Goal: Task Accomplishment & Management: Use online tool/utility

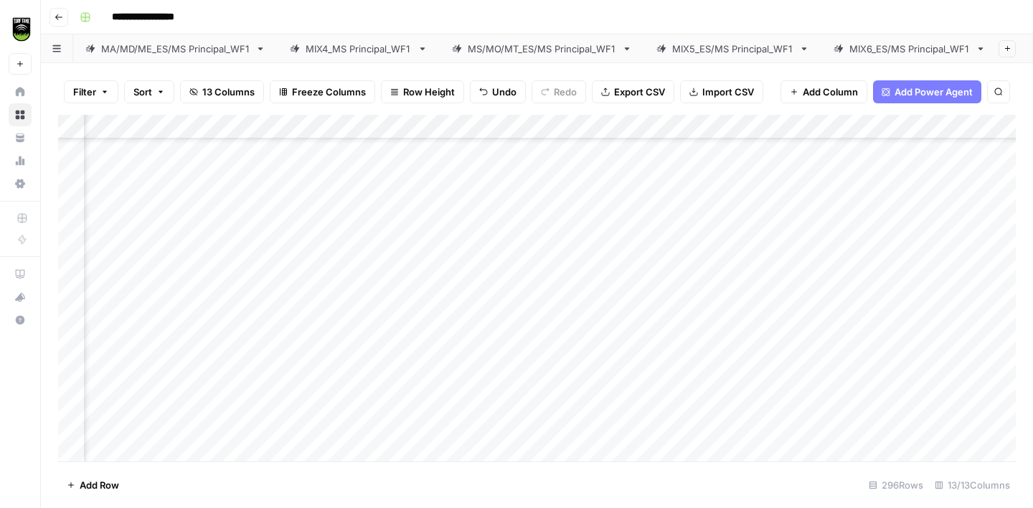
scroll to position [2121, 286]
click at [133, 224] on div "Add Column" at bounding box center [537, 288] width 958 height 347
click at [363, 193] on div "Add Column" at bounding box center [537, 288] width 958 height 347
click at [125, 248] on div "Add Column" at bounding box center [537, 288] width 958 height 347
click at [850, 465] on span "Reload" at bounding box center [843, 465] width 29 height 13
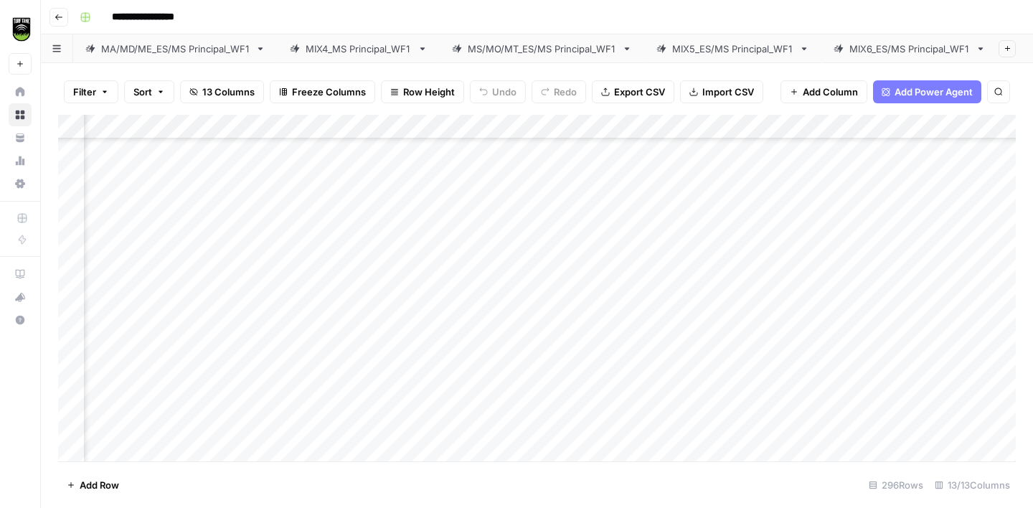
scroll to position [2130, 322]
click at [116, 239] on div "Add Column" at bounding box center [537, 288] width 958 height 347
click at [322, 215] on div "Add Column" at bounding box center [537, 288] width 958 height 347
click at [113, 268] on div "Add Column" at bounding box center [537, 288] width 958 height 347
click at [337, 243] on div "Add Column" at bounding box center [537, 288] width 958 height 347
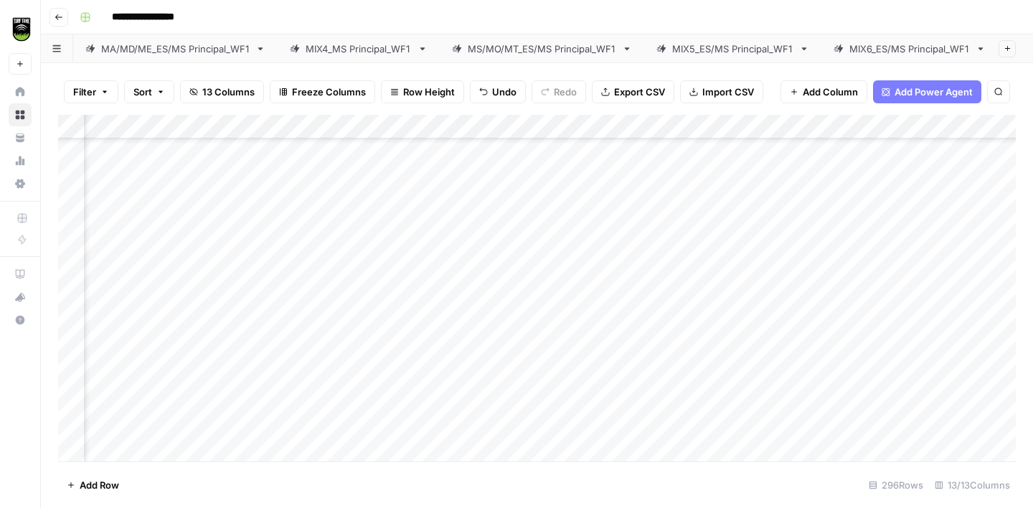
click at [104, 285] on div "Add Column" at bounding box center [537, 288] width 958 height 347
click at [309, 268] on div "Add Column" at bounding box center [537, 288] width 958 height 347
click at [112, 311] on div "Add Column" at bounding box center [537, 288] width 958 height 347
click at [297, 315] on div "Add Column" at bounding box center [537, 288] width 958 height 347
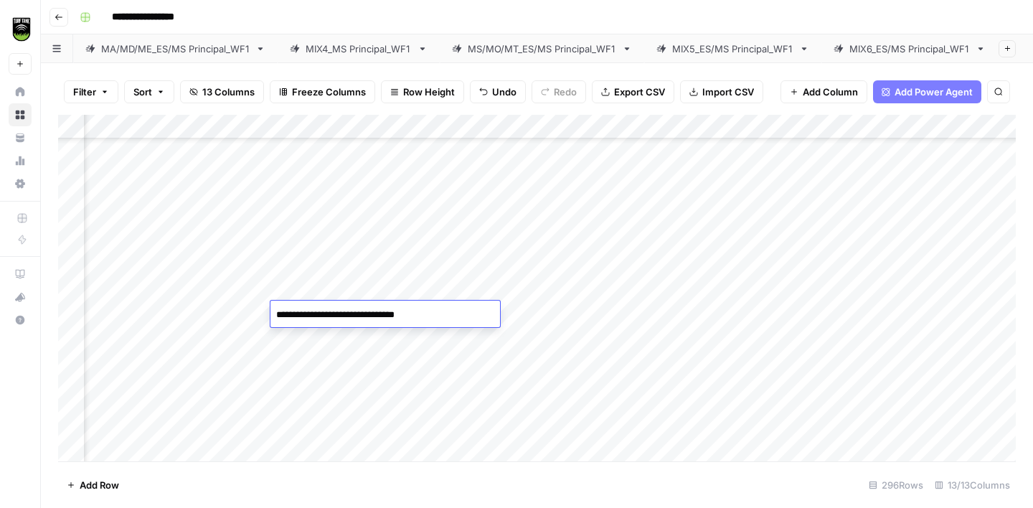
type textarea "**********"
click at [104, 337] on div "Add Column" at bounding box center [537, 288] width 958 height 347
click at [75, 339] on div "Add Column" at bounding box center [537, 288] width 958 height 347
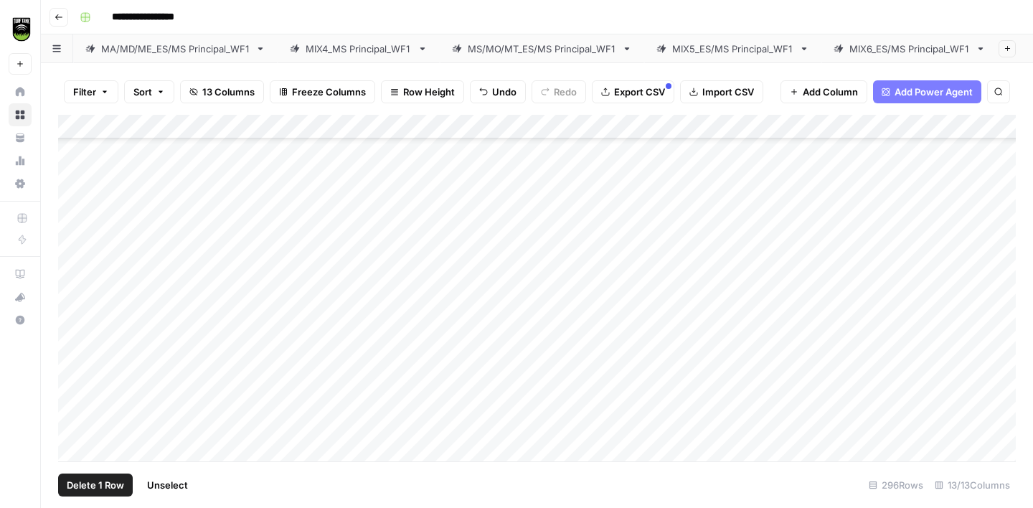
click at [98, 480] on span "Delete 1 Row" at bounding box center [95, 485] width 57 height 14
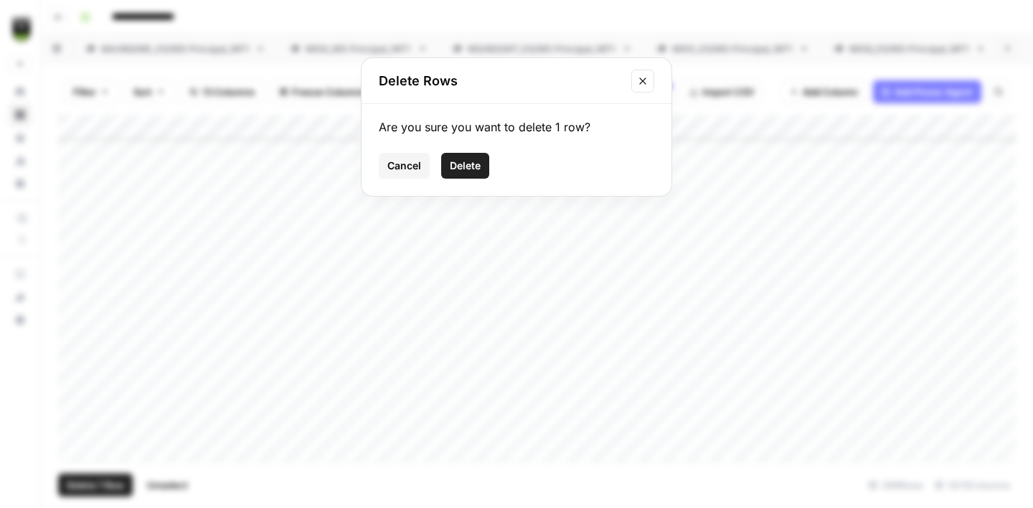
click at [461, 166] on span "Delete" at bounding box center [465, 166] width 31 height 14
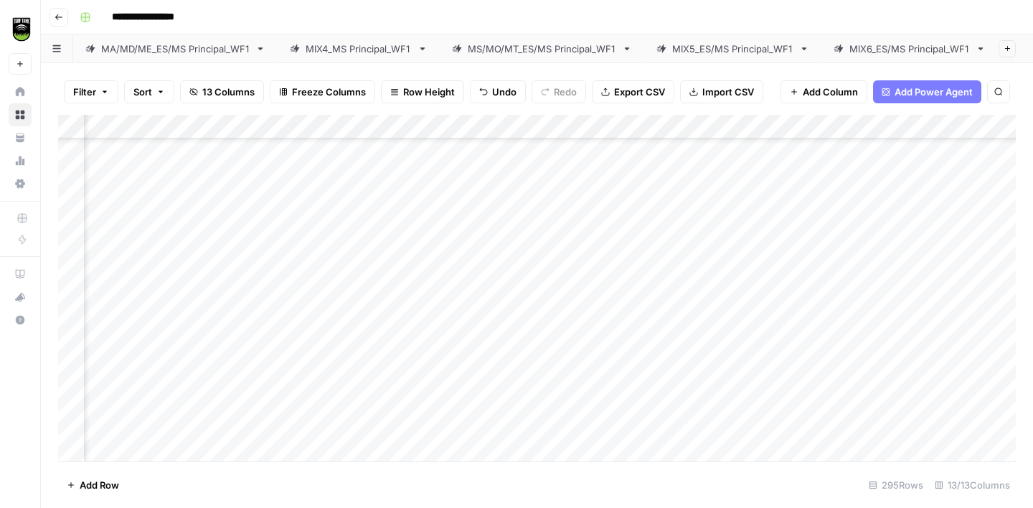
scroll to position [2130, 314]
click at [118, 339] on div "Add Column" at bounding box center [537, 288] width 958 height 347
click at [315, 292] on div "Add Column" at bounding box center [537, 288] width 958 height 347
click at [309, 344] on div "Add Column" at bounding box center [537, 288] width 958 height 347
click at [111, 368] on div "Add Column" at bounding box center [537, 288] width 958 height 347
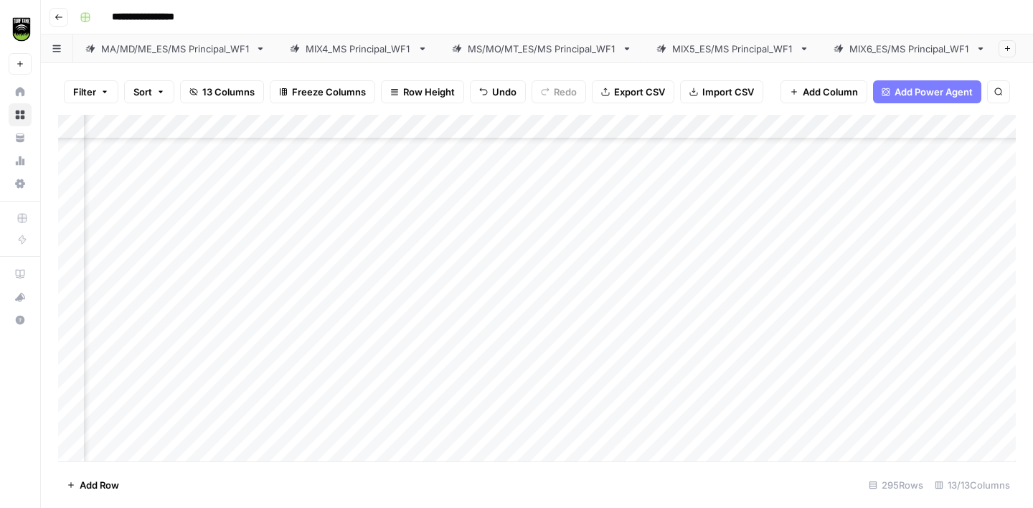
click at [296, 336] on div "Add Column" at bounding box center [537, 288] width 958 height 347
click at [118, 198] on div "Add Column" at bounding box center [537, 288] width 958 height 347
click at [324, 177] on div "Add Column" at bounding box center [537, 288] width 958 height 347
click at [111, 217] on div "Add Column" at bounding box center [537, 288] width 958 height 347
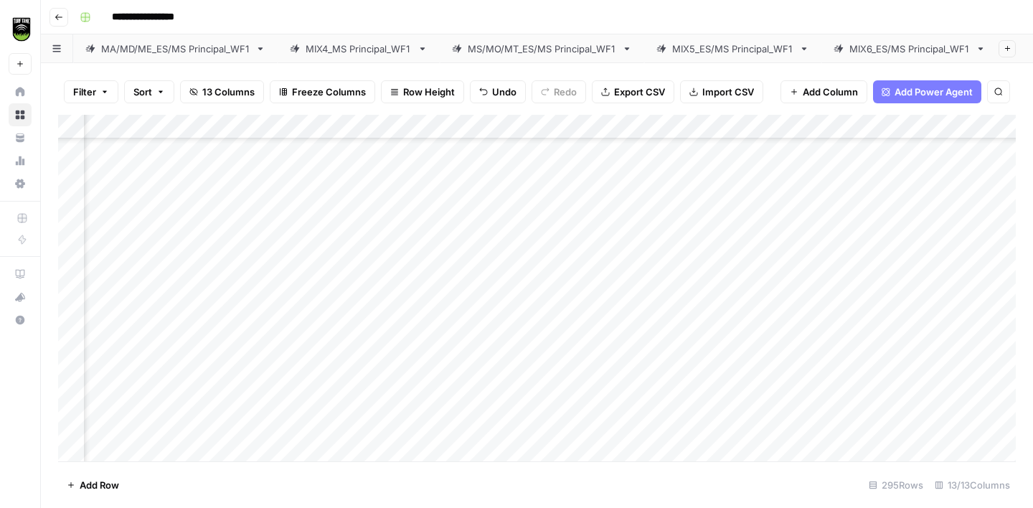
click at [311, 202] on div "Add Column" at bounding box center [537, 288] width 958 height 347
click at [112, 248] on div "Add Column" at bounding box center [537, 288] width 958 height 347
click at [307, 229] on div "Add Column" at bounding box center [537, 288] width 958 height 347
click at [113, 271] on div "Add Column" at bounding box center [537, 288] width 958 height 347
click at [325, 245] on div "Add Column" at bounding box center [537, 288] width 958 height 347
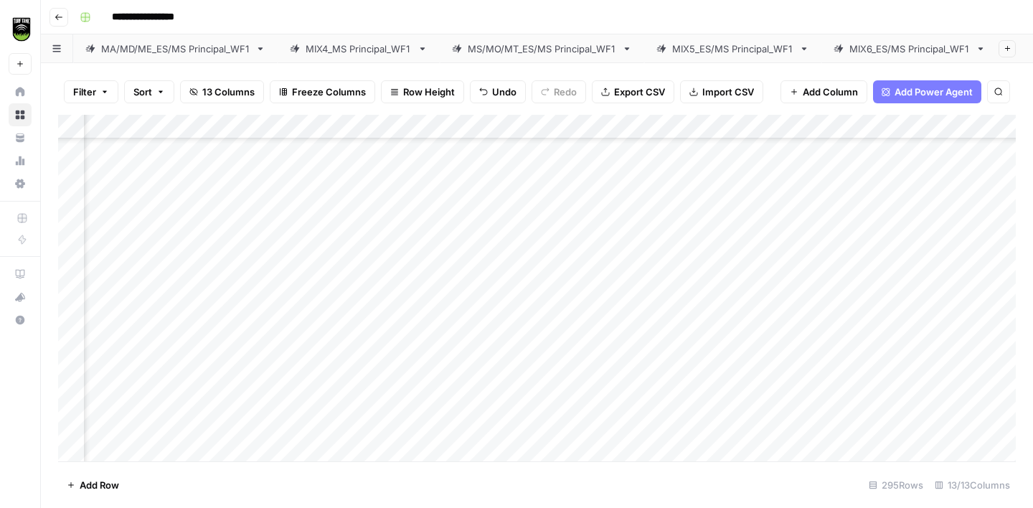
click at [116, 291] on div "Add Column" at bounding box center [537, 288] width 958 height 347
click at [319, 276] on div "Add Column" at bounding box center [537, 288] width 958 height 347
click at [308, 293] on div "Add Column" at bounding box center [537, 288] width 958 height 347
click at [106, 325] on div "Add Column" at bounding box center [537, 288] width 958 height 347
click at [305, 311] on div "Add Column" at bounding box center [537, 288] width 958 height 347
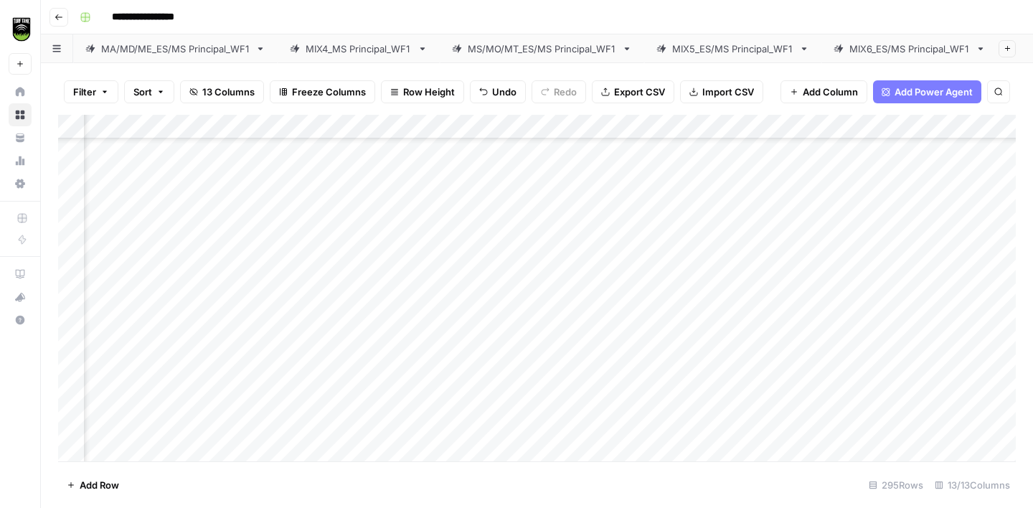
click at [305, 311] on div "Add Column" at bounding box center [537, 288] width 958 height 347
type textarea "**********"
click at [109, 347] on div "Add Column" at bounding box center [537, 288] width 958 height 347
click at [311, 301] on div "Add Column" at bounding box center [537, 288] width 958 height 347
click at [309, 339] on div "Add Column" at bounding box center [537, 288] width 958 height 347
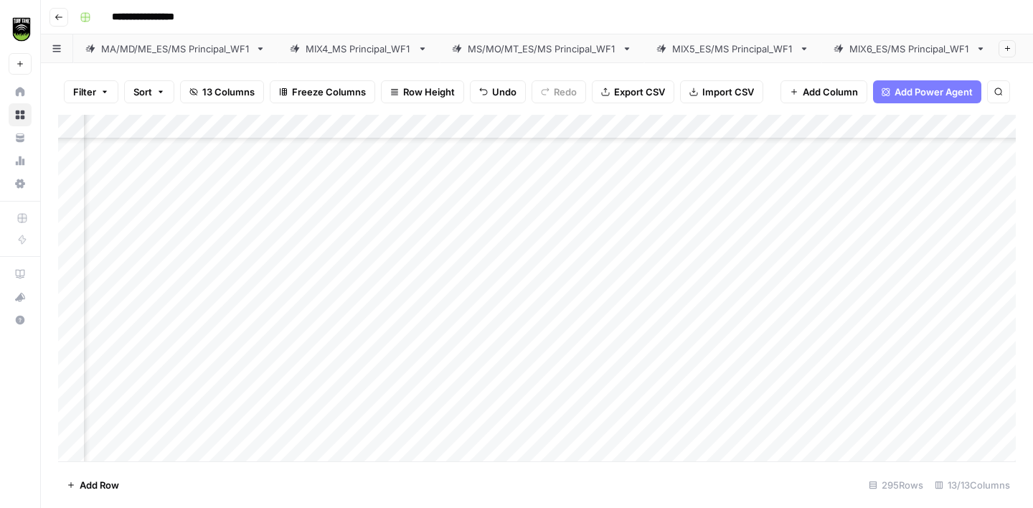
click at [126, 370] on div "Add Column" at bounding box center [537, 288] width 958 height 347
click at [308, 327] on div "Add Column" at bounding box center [537, 288] width 958 height 347
click at [112, 395] on div "Add Column" at bounding box center [537, 288] width 958 height 347
click at [335, 220] on div "Add Column" at bounding box center [537, 288] width 958 height 347
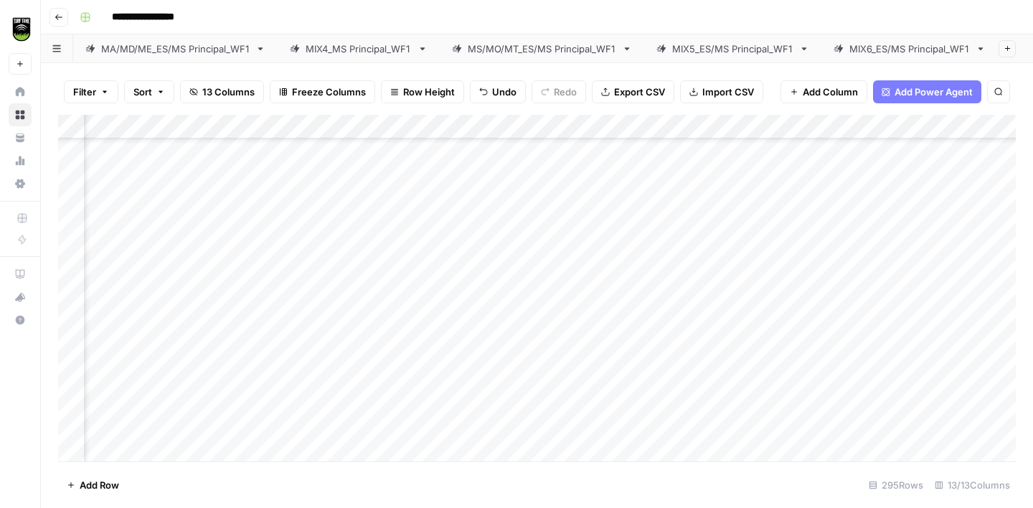
scroll to position [2410, 314]
click at [336, 300] on div "Add Column" at bounding box center [537, 288] width 958 height 347
click at [115, 328] on div "Add Column" at bounding box center [537, 288] width 958 height 347
click at [316, 285] on div "Add Column" at bounding box center [537, 288] width 958 height 347
click at [122, 348] on div "Add Column" at bounding box center [537, 288] width 958 height 347
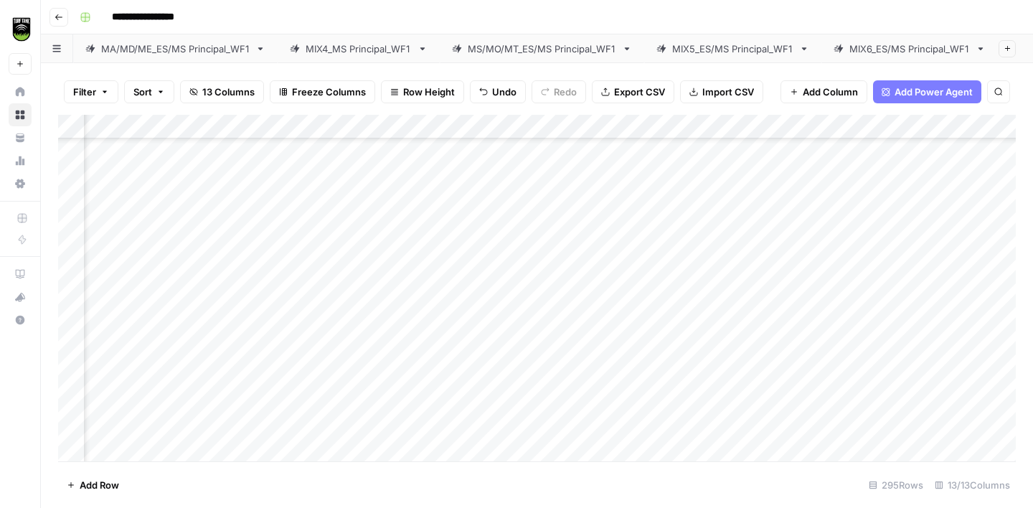
click at [321, 253] on div "Add Column" at bounding box center [537, 288] width 958 height 347
click at [314, 344] on div "Add Column" at bounding box center [537, 288] width 958 height 347
click at [123, 371] on div "Add Column" at bounding box center [537, 288] width 958 height 347
click at [334, 349] on div "Add Column" at bounding box center [537, 288] width 958 height 347
click at [130, 399] on div "Add Column" at bounding box center [537, 288] width 958 height 347
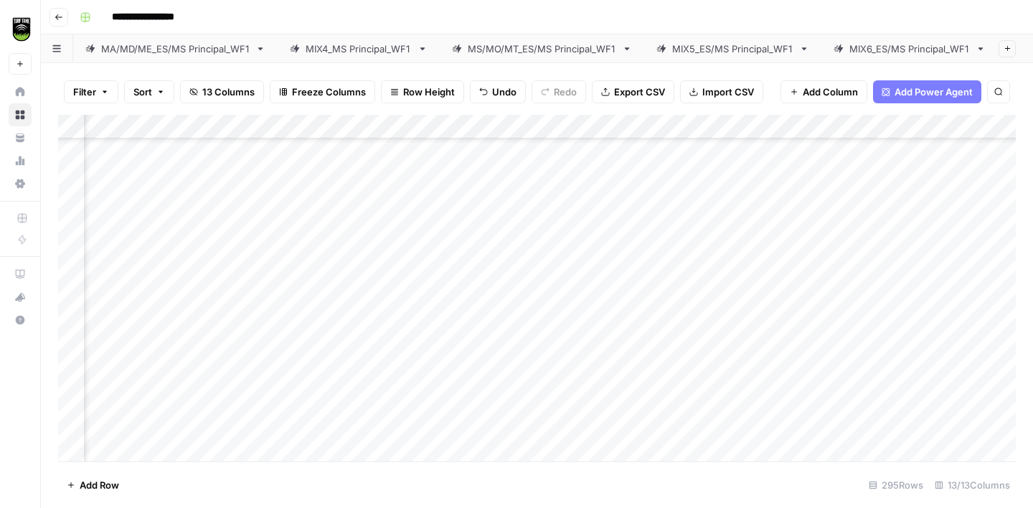
click at [314, 392] on div "Add Column" at bounding box center [537, 288] width 958 height 347
type textarea "**********"
click at [95, 310] on div "Add Column" at bounding box center [537, 288] width 958 height 347
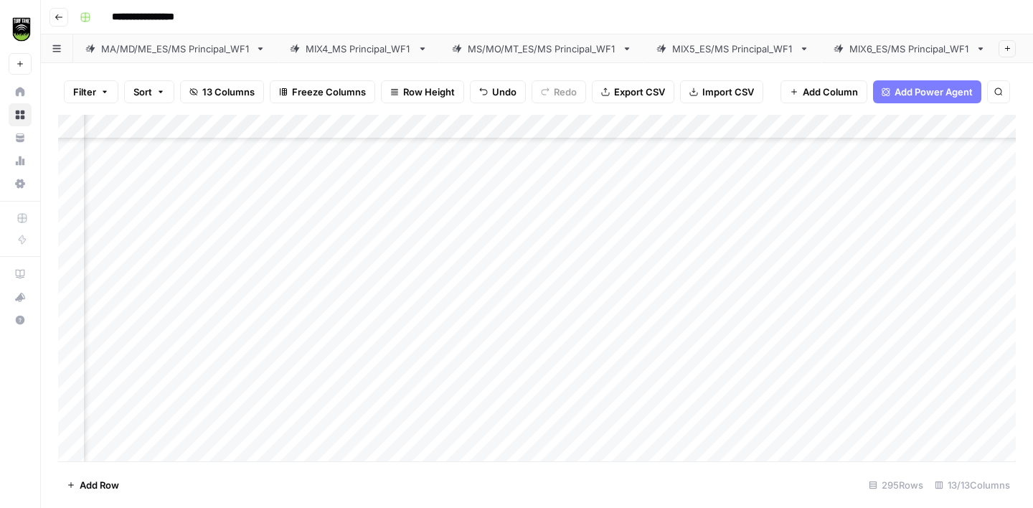
click at [311, 253] on div "Add Column" at bounding box center [537, 288] width 958 height 347
click at [119, 334] on div "Add Column" at bounding box center [537, 288] width 958 height 347
click at [345, 313] on div "Add Column" at bounding box center [537, 288] width 958 height 347
click at [125, 351] on div "Add Column" at bounding box center [537, 288] width 958 height 347
click at [335, 330] on div "Add Column" at bounding box center [537, 288] width 958 height 347
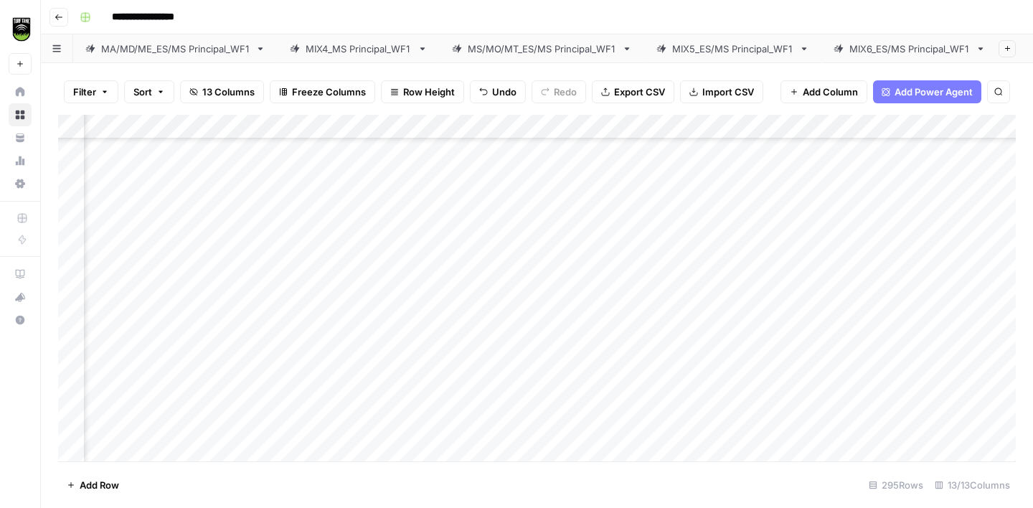
click at [121, 379] on div "Add Column" at bounding box center [537, 288] width 958 height 347
click at [312, 363] on div "Add Column" at bounding box center [537, 288] width 958 height 347
click at [309, 407] on div "Add Column" at bounding box center [537, 288] width 958 height 347
click at [308, 407] on div "Add Column" at bounding box center [537, 288] width 958 height 347
type textarea "*****"
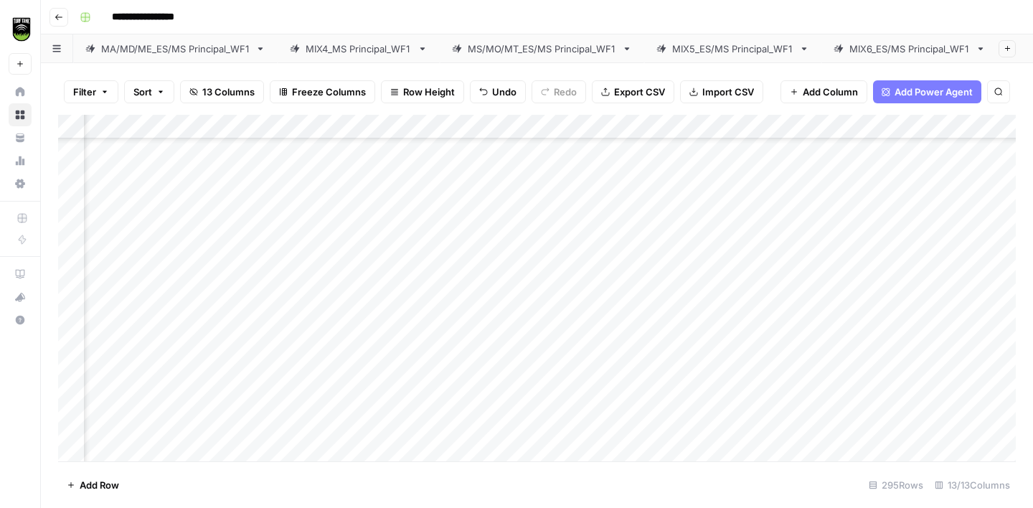
scroll to position [2667, 314]
click at [120, 289] on div "Add Column" at bounding box center [537, 288] width 958 height 347
click at [319, 244] on div "Add Column" at bounding box center [537, 288] width 958 height 347
click at [324, 291] on div "Add Column" at bounding box center [537, 288] width 958 height 347
click at [122, 309] on div "Add Column" at bounding box center [537, 288] width 958 height 347
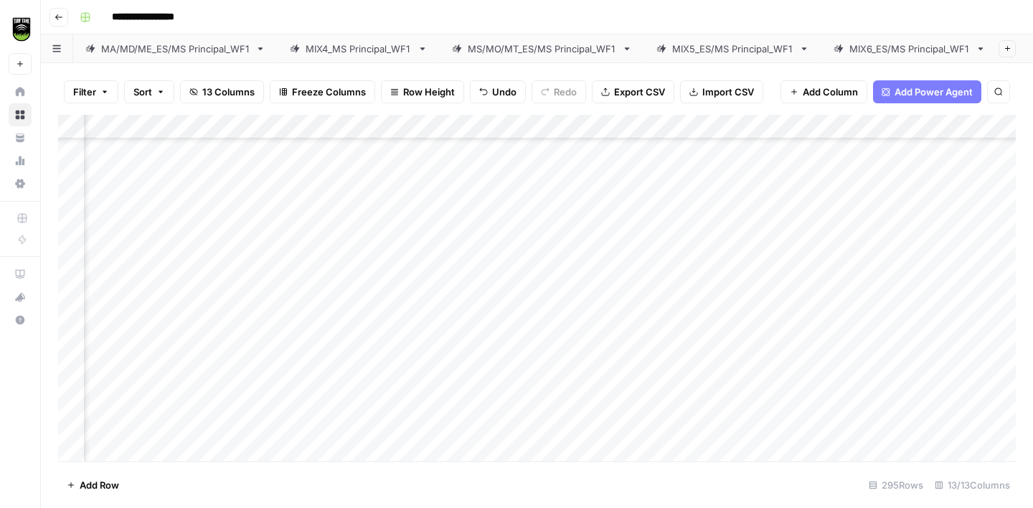
click at [299, 326] on div "Add Column" at bounding box center [537, 288] width 958 height 347
type textarea "**********"
click at [121, 342] on div "Add Column" at bounding box center [537, 288] width 958 height 347
click at [309, 292] on div "Add Column" at bounding box center [537, 288] width 958 height 347
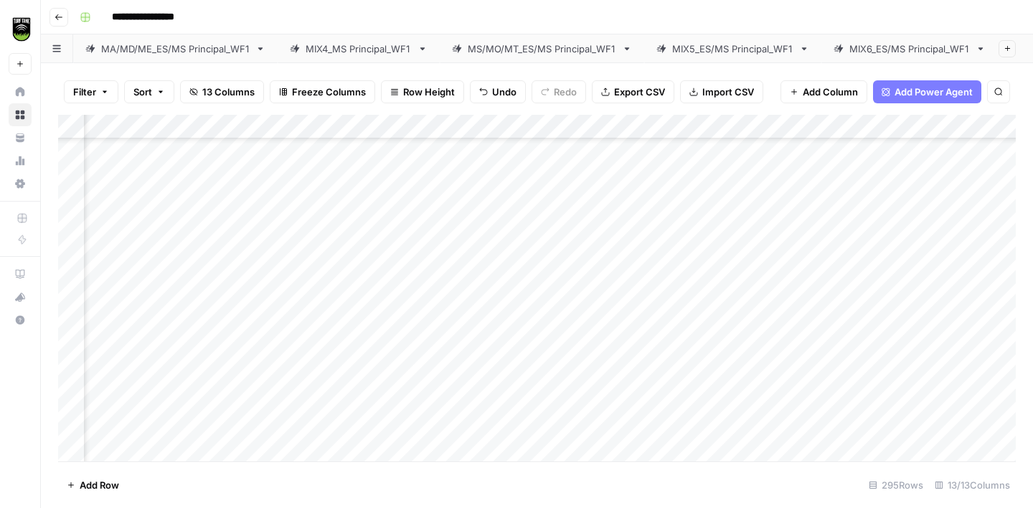
click at [113, 339] on div "Add Column" at bounding box center [537, 288] width 958 height 347
click at [309, 311] on div "Add Column" at bounding box center [537, 288] width 958 height 347
click at [324, 415] on div "Add Column" at bounding box center [537, 288] width 958 height 347
type textarea "*"
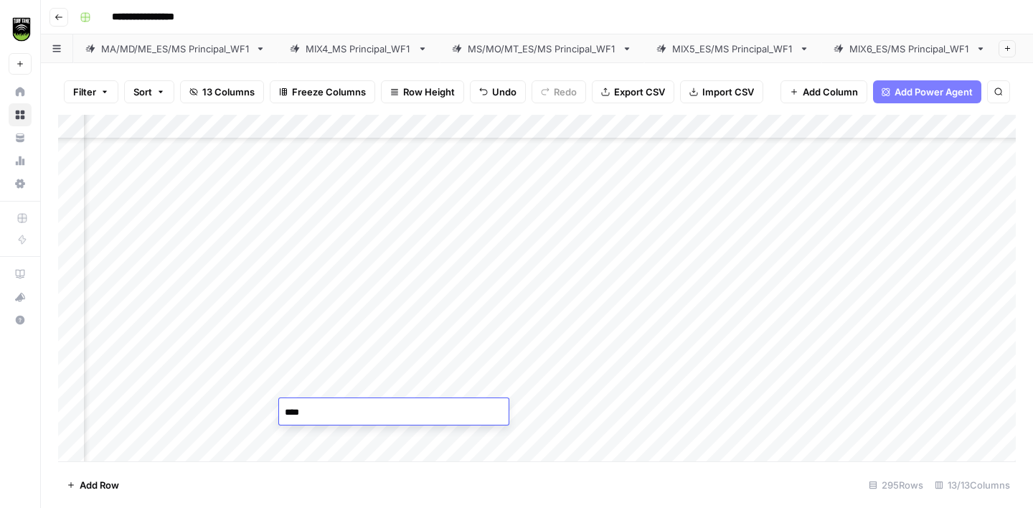
type textarea "*****"
click at [122, 365] on div "Add Column" at bounding box center [537, 288] width 958 height 347
click at [351, 255] on div "Add Column" at bounding box center [537, 288] width 958 height 347
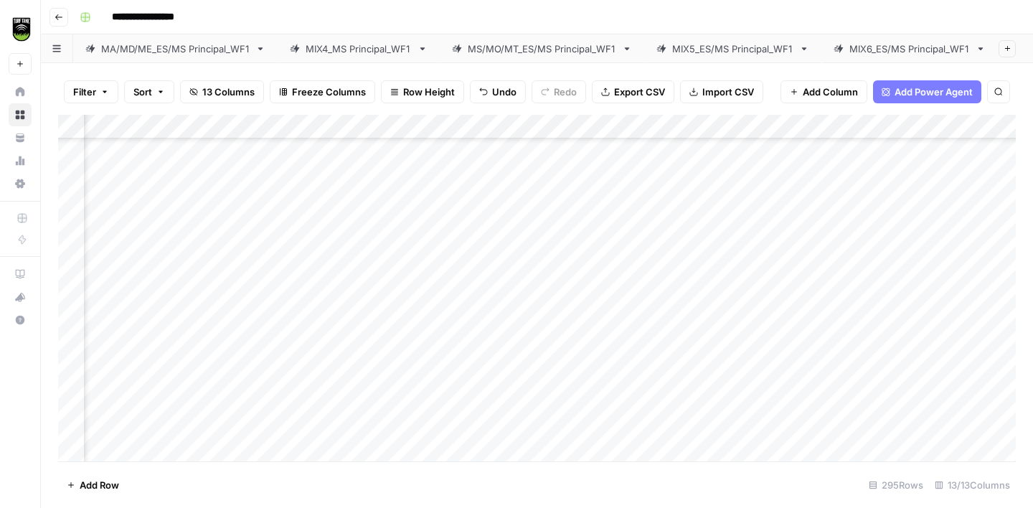
click at [332, 263] on div "Add Column" at bounding box center [537, 288] width 958 height 347
click at [111, 286] on div "Add Column" at bounding box center [537, 288] width 958 height 347
click at [310, 291] on div "Add Column" at bounding box center [537, 288] width 958 height 347
type textarea "**********"
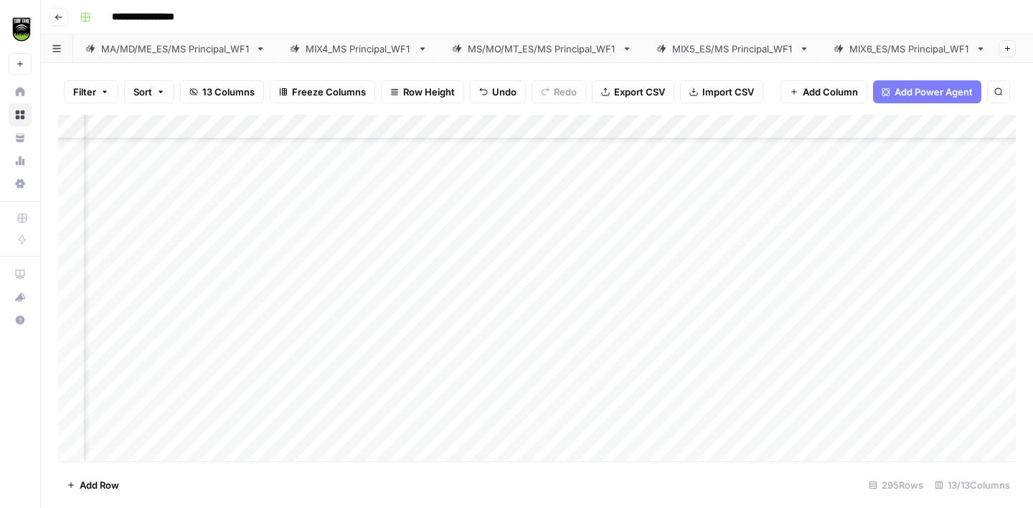
scroll to position [2910, 314]
click at [120, 192] on div "Add Column" at bounding box center [537, 288] width 958 height 347
click at [310, 184] on div "Add Column" at bounding box center [537, 288] width 958 height 347
type textarea "*******"
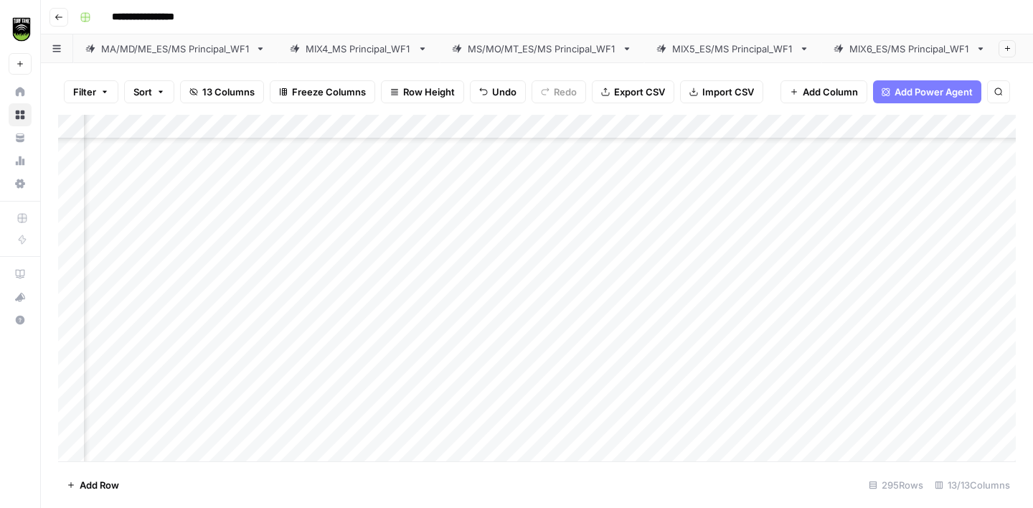
click at [104, 215] on div "Add Column" at bounding box center [537, 288] width 958 height 347
click at [309, 201] on div "Add Column" at bounding box center [537, 288] width 958 height 347
click at [114, 242] on div "Add Column" at bounding box center [537, 288] width 958 height 347
click at [287, 243] on div "Add Column" at bounding box center [537, 288] width 958 height 347
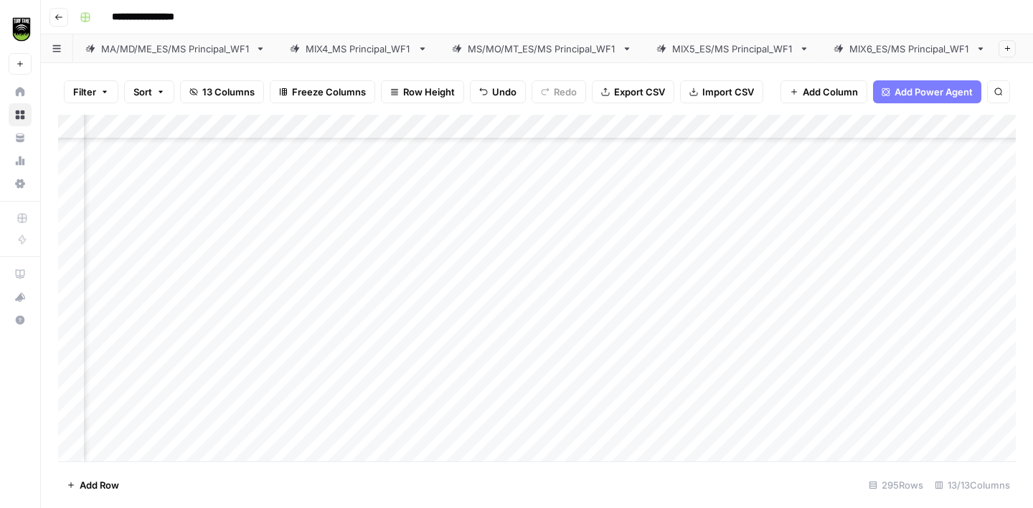
click at [287, 243] on div "Add Column" at bounding box center [537, 288] width 958 height 347
type textarea "**********"
click at [107, 273] on div "Add Column" at bounding box center [537, 288] width 958 height 347
click at [303, 221] on div "Add Column" at bounding box center [537, 288] width 958 height 347
click at [103, 293] on div "Add Column" at bounding box center [537, 288] width 958 height 347
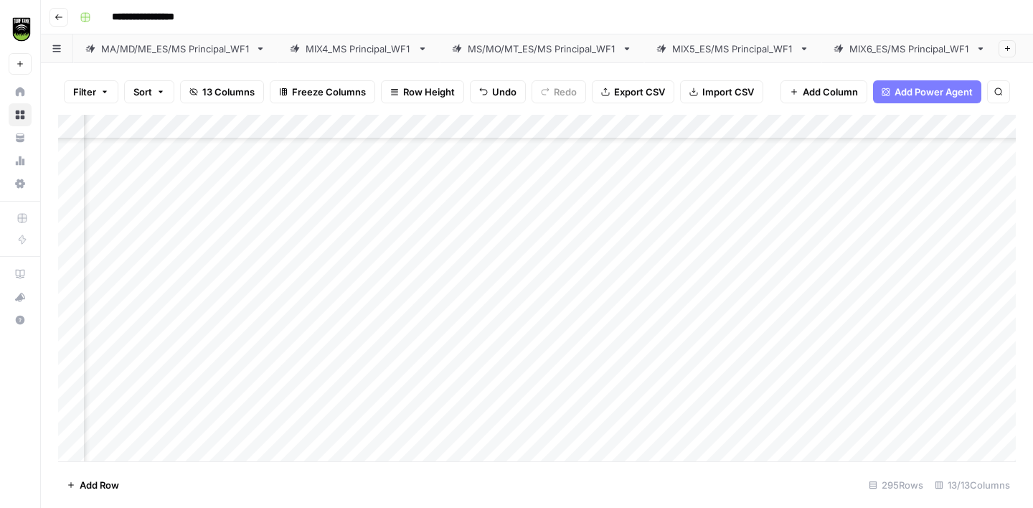
click at [319, 269] on div "Add Column" at bounding box center [537, 288] width 958 height 347
click at [95, 314] on div "Add Column" at bounding box center [537, 288] width 958 height 347
click at [301, 291] on div "Add Column" at bounding box center [537, 288] width 958 height 347
click at [113, 339] on div "Add Column" at bounding box center [537, 288] width 958 height 347
click at [297, 319] on div "Add Column" at bounding box center [537, 288] width 958 height 347
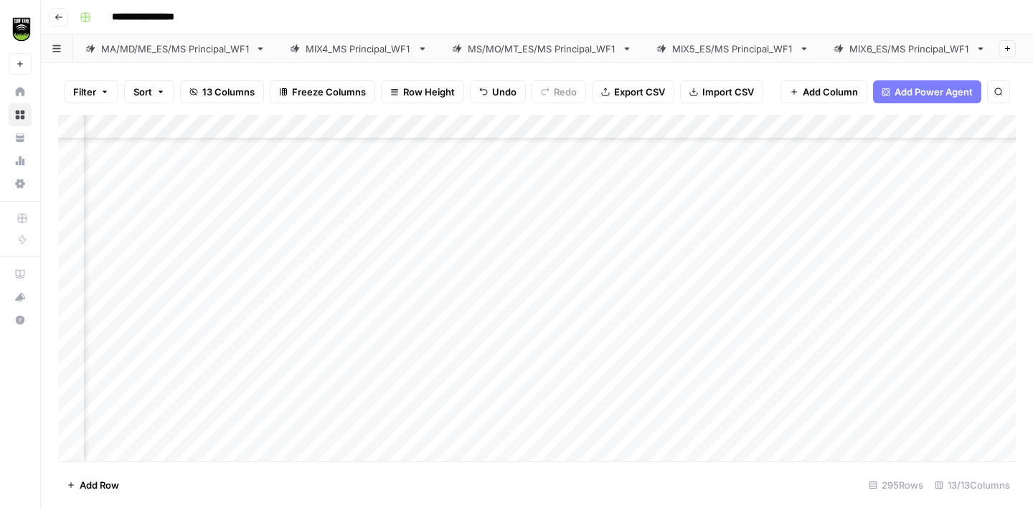
scroll to position [3004, 325]
click at [113, 268] on div "Add Column" at bounding box center [537, 288] width 958 height 347
click at [311, 263] on div "Add Column" at bounding box center [537, 288] width 958 height 347
type textarea "**********"
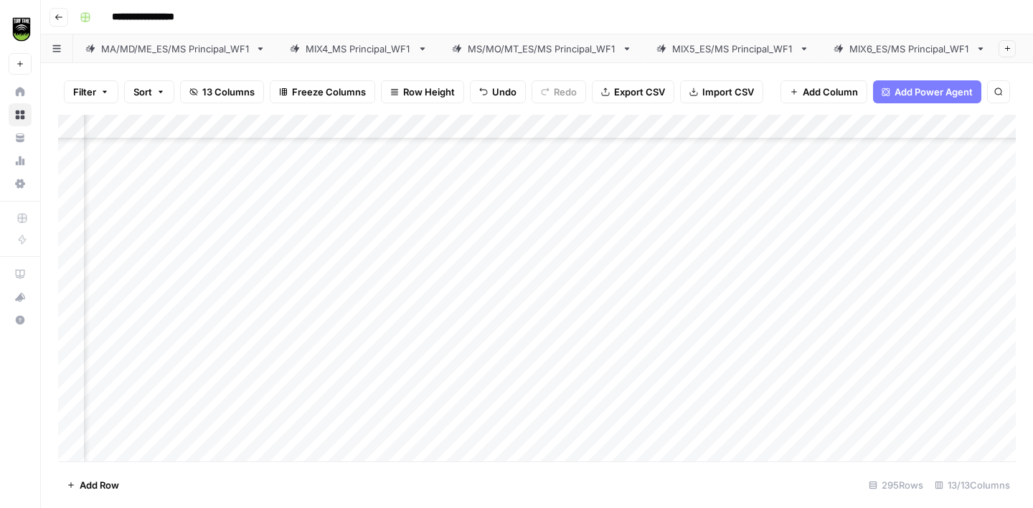
click at [105, 294] on div "Add Column" at bounding box center [537, 288] width 958 height 347
click at [310, 250] on div "Add Column" at bounding box center [537, 288] width 958 height 347
click at [111, 318] on div "Add Column" at bounding box center [537, 288] width 958 height 347
click at [294, 291] on div "Add Column" at bounding box center [537, 288] width 958 height 347
click at [111, 336] on div "Add Column" at bounding box center [537, 288] width 958 height 347
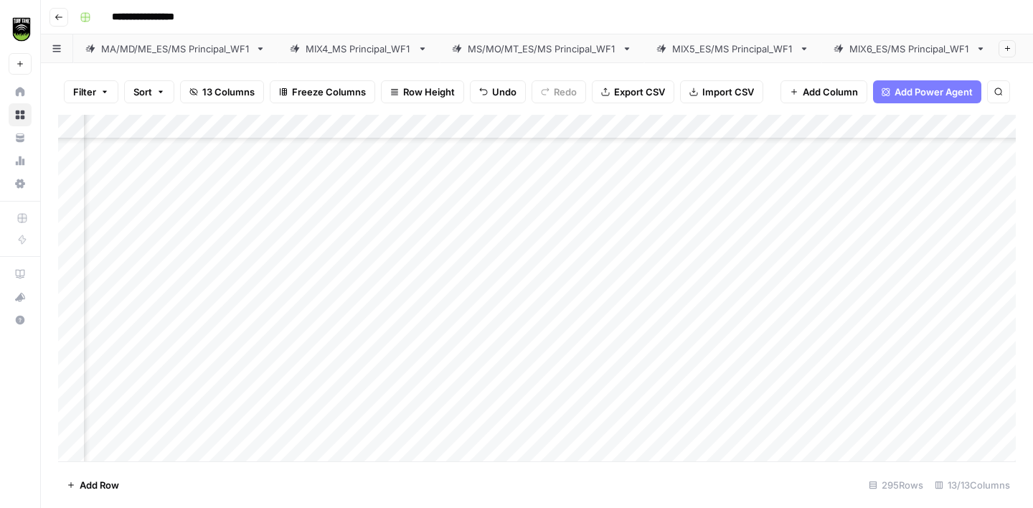
click at [339, 316] on div "Add Column" at bounding box center [537, 288] width 958 height 347
click at [105, 372] on div "Add Column" at bounding box center [537, 288] width 958 height 347
click at [351, 339] on div "Add Column" at bounding box center [537, 288] width 958 height 347
click at [121, 383] on div "Add Column" at bounding box center [537, 288] width 958 height 347
click at [311, 390] on div "Add Column" at bounding box center [537, 288] width 958 height 347
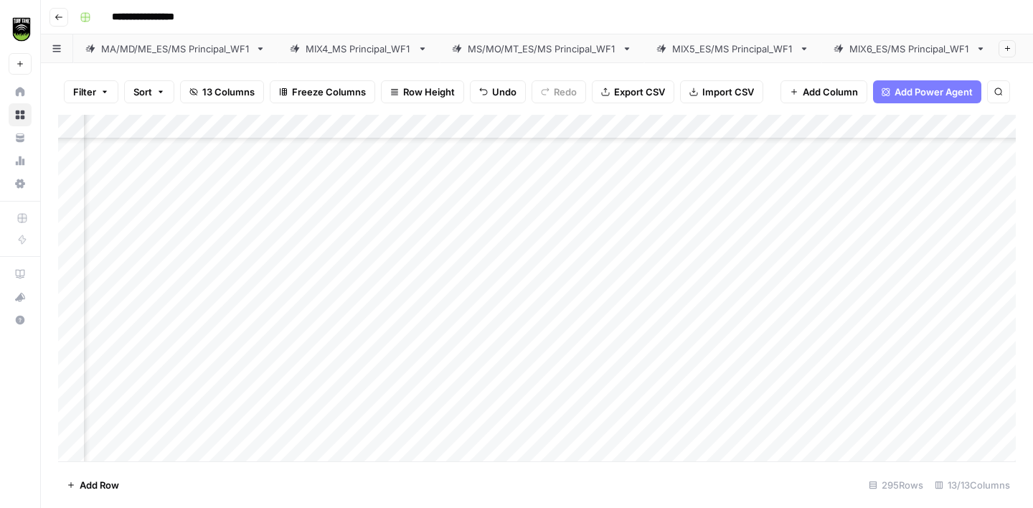
click at [311, 390] on div "Add Column" at bounding box center [537, 288] width 958 height 347
type textarea "**********"
click at [98, 414] on div "Add Column" at bounding box center [537, 288] width 958 height 347
click at [286, 271] on div "Add Column" at bounding box center [537, 288] width 958 height 347
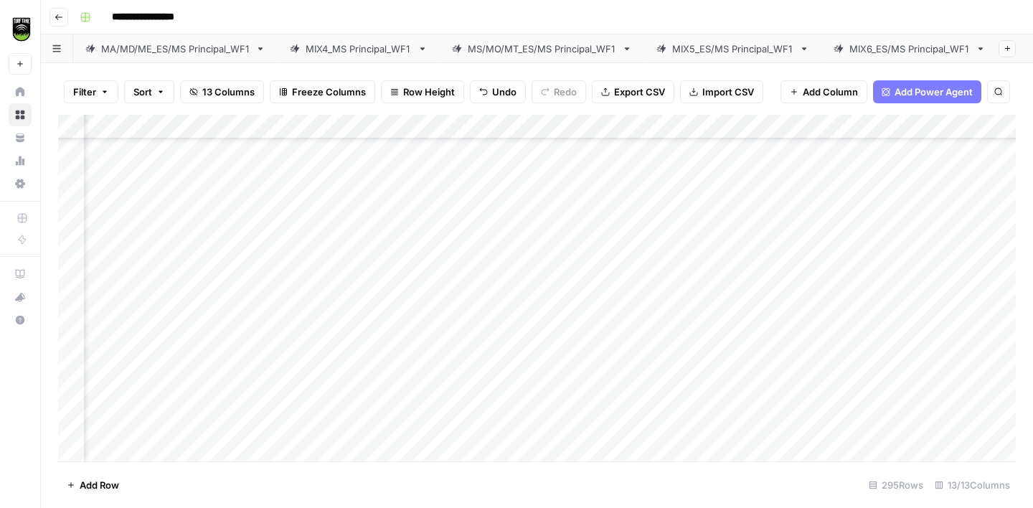
scroll to position [3113, 325]
click at [117, 332] on div "Add Column" at bounding box center [537, 288] width 958 height 347
click at [339, 301] on div "Add Column" at bounding box center [537, 288] width 958 height 347
click at [105, 358] on div "Add Column" at bounding box center [537, 288] width 958 height 347
click at [303, 332] on div "Add Column" at bounding box center [537, 288] width 958 height 347
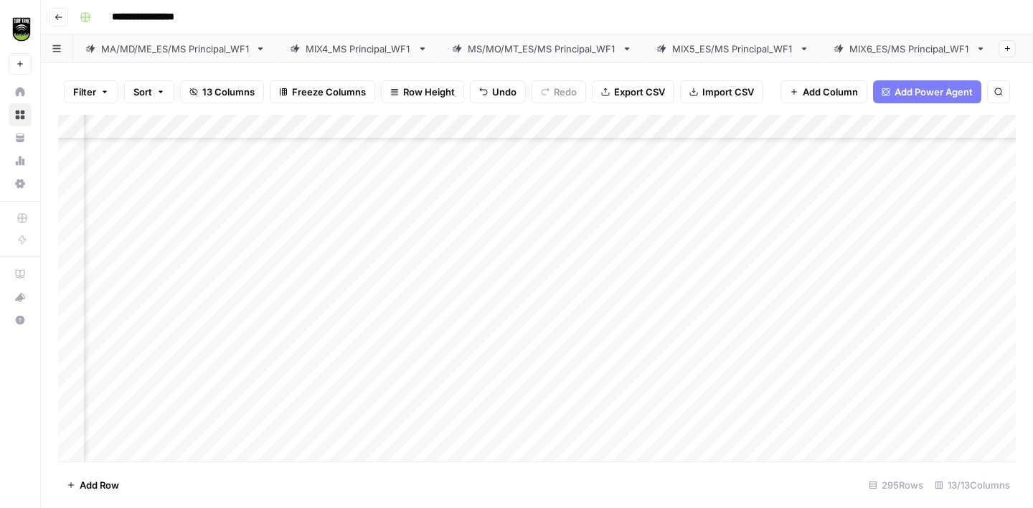
scroll to position [3154, 325]
click at [109, 336] on div "Add Column" at bounding box center [537, 288] width 958 height 347
click at [301, 346] on div "Add Column" at bounding box center [537, 288] width 958 height 347
type textarea "**********"
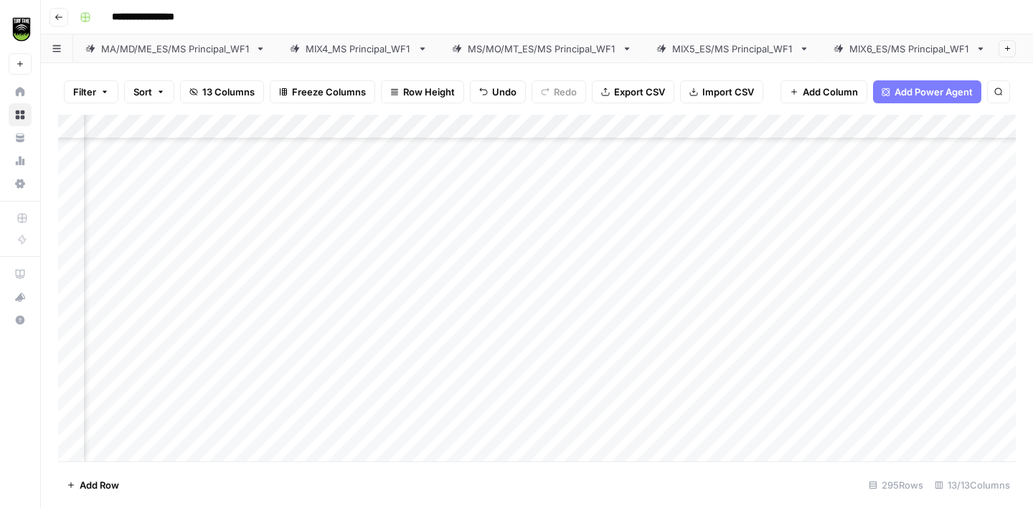
click at [116, 361] on div "Add Column" at bounding box center [537, 288] width 958 height 347
click at [309, 314] on div "Add Column" at bounding box center [537, 288] width 958 height 347
click at [309, 366] on div "Add Column" at bounding box center [537, 288] width 958 height 347
click at [103, 387] on div "Add Column" at bounding box center [537, 288] width 958 height 347
click at [312, 362] on div "Add Column" at bounding box center [537, 288] width 958 height 347
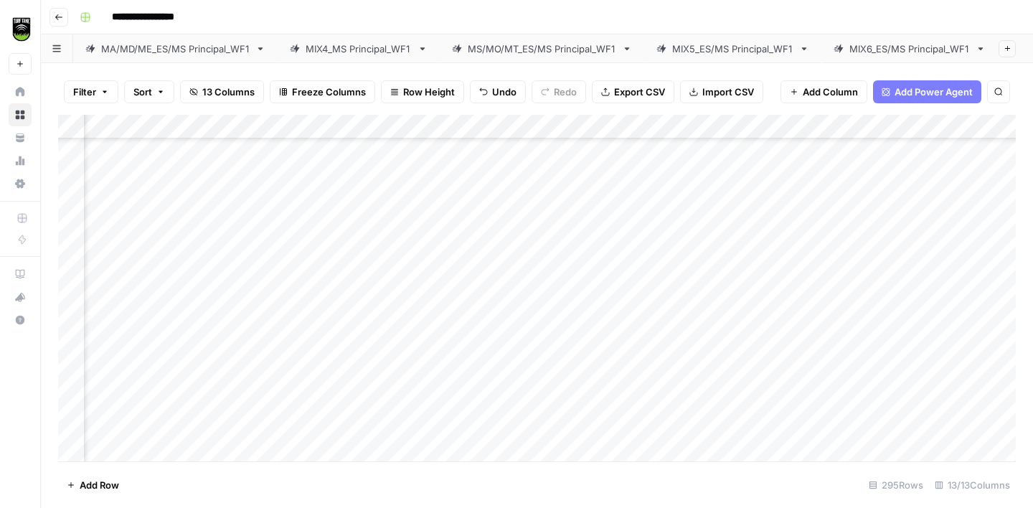
scroll to position [3229, 325]
click at [113, 338] on div "Add Column" at bounding box center [537, 288] width 958 height 347
click at [319, 322] on div "Add Column" at bounding box center [537, 288] width 958 height 347
click at [299, 360] on div "Add Column" at bounding box center [537, 288] width 958 height 347
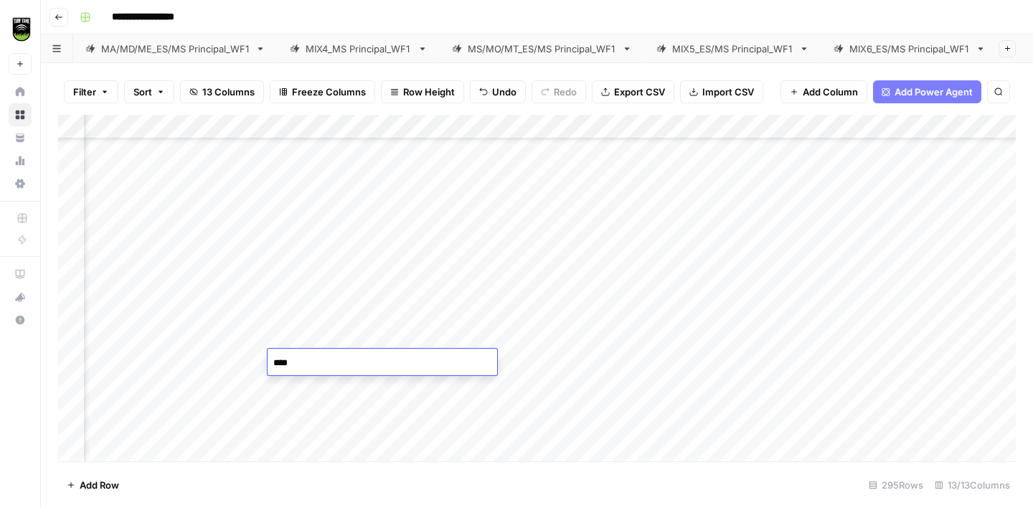
type textarea "*****"
click at [311, 414] on div "Add Column" at bounding box center [537, 288] width 958 height 347
type textarea "*****"
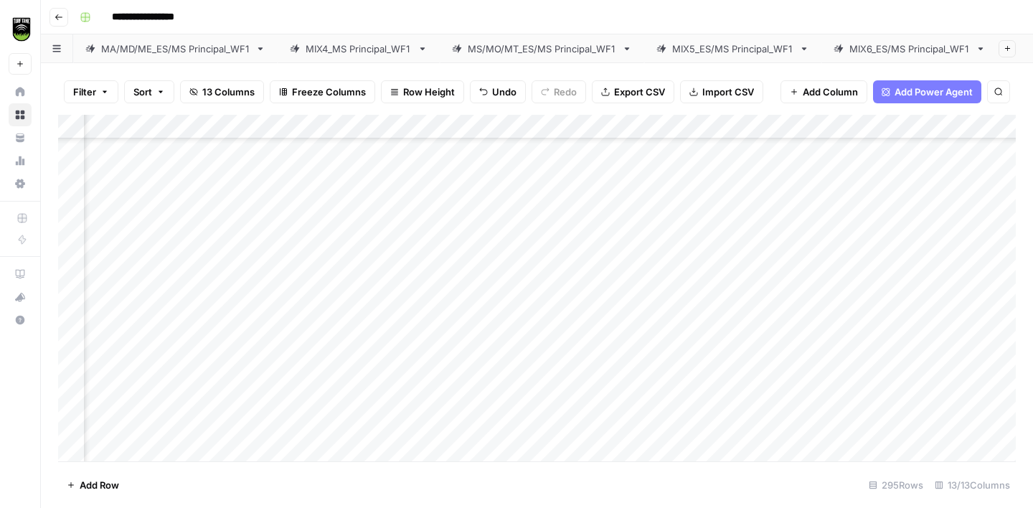
click at [116, 199] on div "Add Column" at bounding box center [537, 288] width 958 height 347
click at [337, 192] on div "Add Column" at bounding box center [537, 288] width 958 height 347
type textarea "*******"
click at [100, 248] on div "Add Column" at bounding box center [537, 288] width 958 height 347
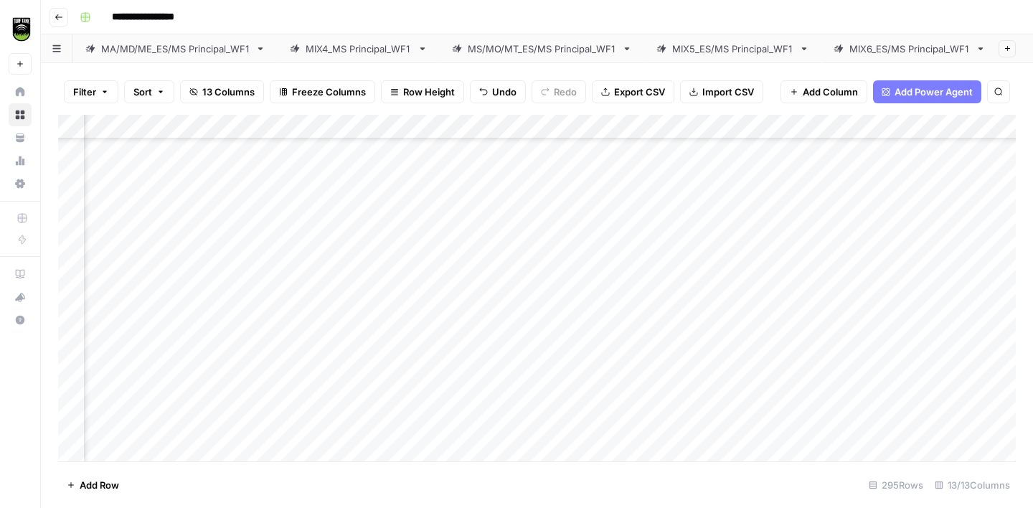
click at [319, 203] on div "Add Column" at bounding box center [537, 288] width 958 height 347
click at [304, 243] on div "Add Column" at bounding box center [537, 288] width 958 height 347
click at [98, 271] on div "Add Column" at bounding box center [537, 288] width 958 height 347
click at [305, 263] on div "Add Column" at bounding box center [537, 288] width 958 height 347
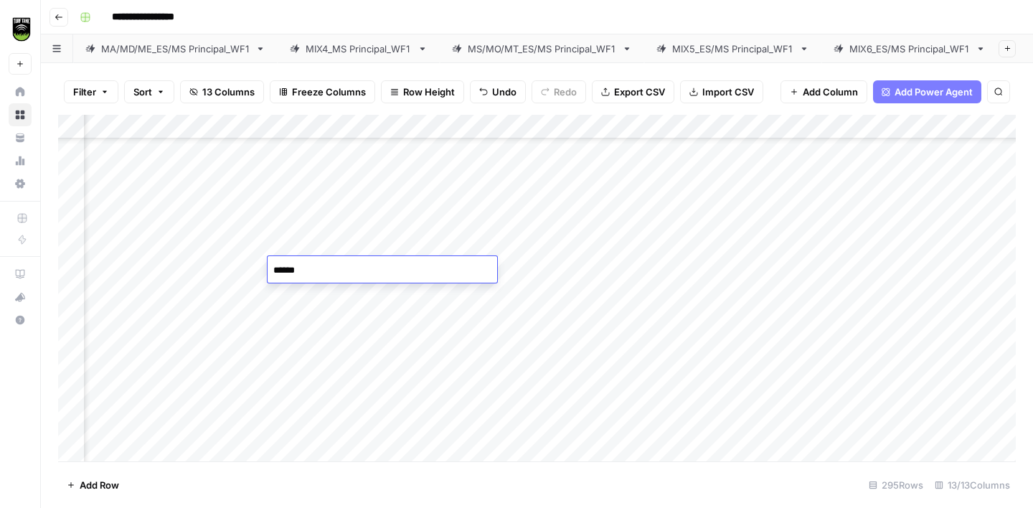
type textarea "*******"
click at [111, 295] on div "Add Column" at bounding box center [537, 288] width 958 height 347
click at [335, 292] on div "Add Column" at bounding box center [537, 288] width 958 height 347
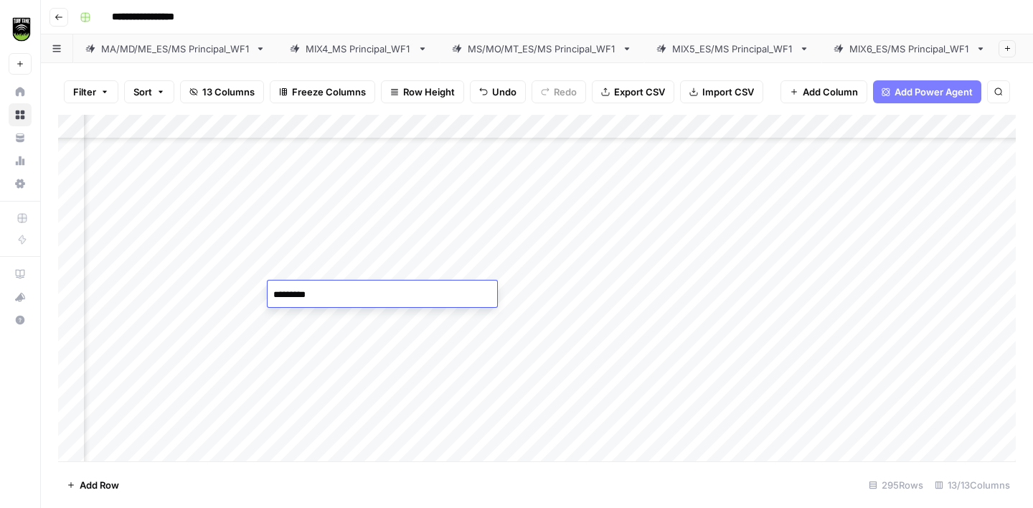
type textarea "**********"
click at [108, 317] on div "Add Column" at bounding box center [537, 288] width 958 height 347
click at [315, 297] on div "Add Column" at bounding box center [537, 288] width 958 height 347
click at [100, 342] on div "Add Column" at bounding box center [537, 288] width 958 height 347
click at [313, 336] on div "Add Column" at bounding box center [537, 288] width 958 height 347
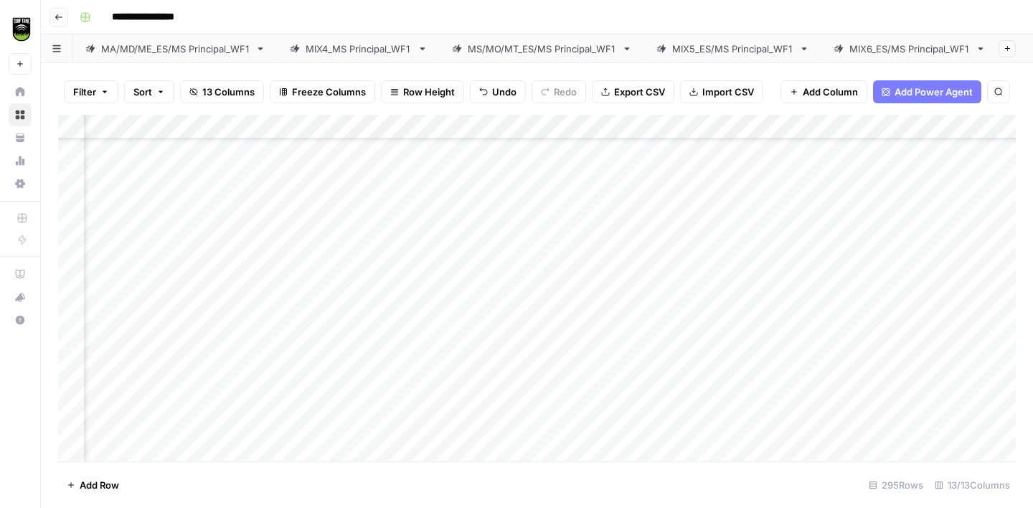
click at [313, 336] on div "Add Column" at bounding box center [537, 288] width 958 height 347
type textarea "*******"
click at [103, 370] on div "Add Column" at bounding box center [537, 288] width 958 height 347
click at [328, 372] on div "Add Column" at bounding box center [537, 288] width 958 height 347
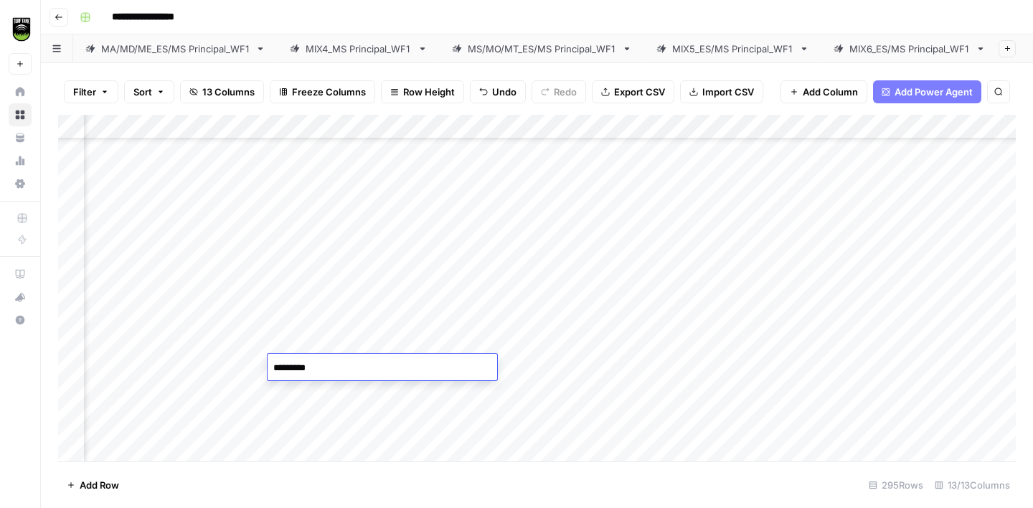
type textarea "**********"
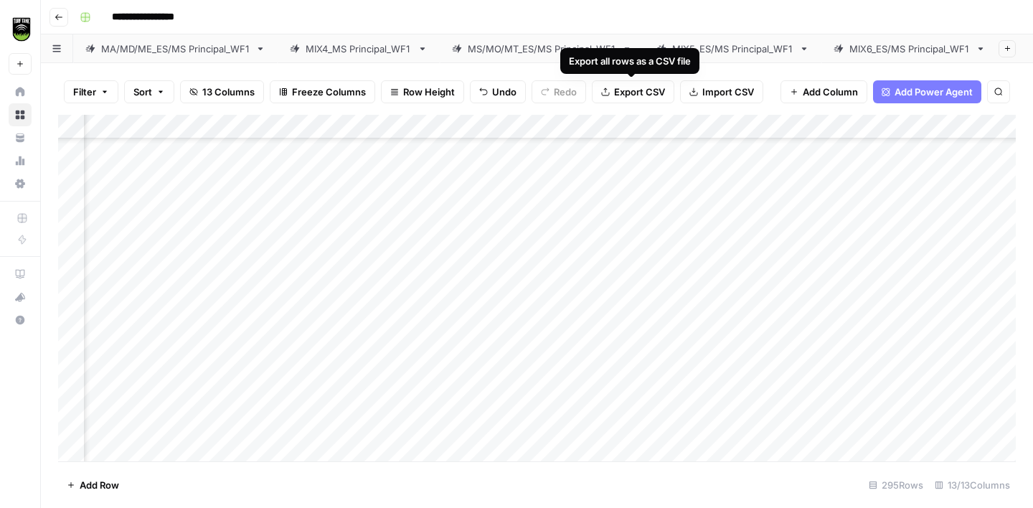
click at [644, 90] on span "Export CSV" at bounding box center [639, 92] width 51 height 14
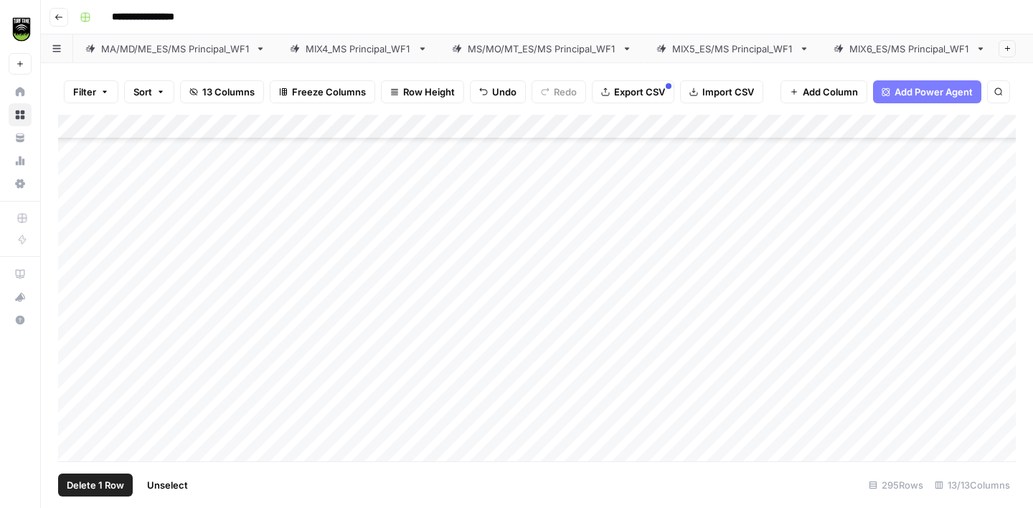
click at [72, 363] on div "Add Column" at bounding box center [537, 288] width 958 height 347
click at [72, 341] on div "Add Column" at bounding box center [537, 288] width 958 height 347
click at [72, 318] on div "Add Column" at bounding box center [537, 288] width 958 height 347
click at [72, 299] on div "Add Column" at bounding box center [537, 288] width 958 height 347
click at [70, 271] on div "Add Column" at bounding box center [537, 288] width 958 height 347
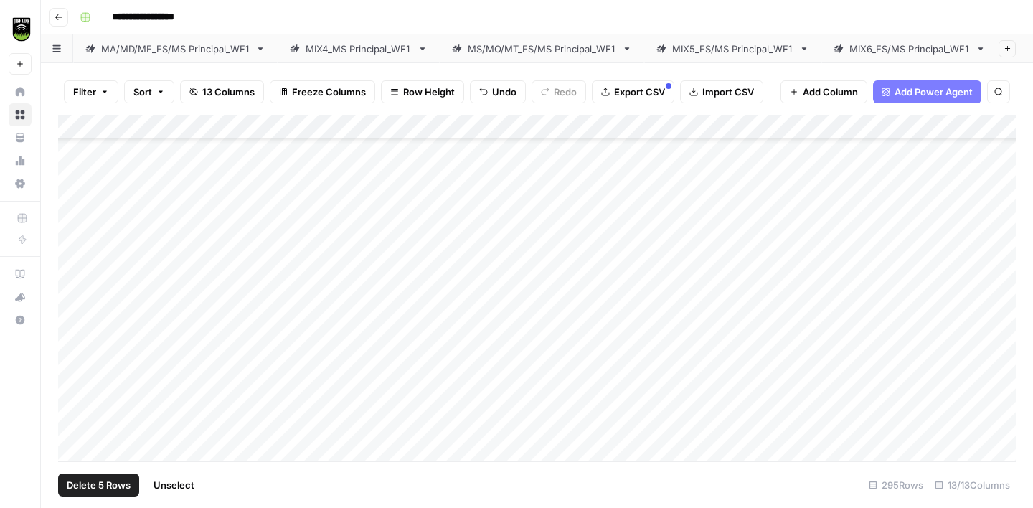
click at [75, 242] on div "Add Column" at bounding box center [537, 288] width 958 height 347
click at [73, 222] on div "Add Column" at bounding box center [537, 288] width 958 height 347
click at [70, 195] on div "Add Column" at bounding box center [537, 288] width 958 height 347
click at [68, 198] on div "Add Column" at bounding box center [537, 288] width 958 height 347
click at [71, 218] on div "Add Column" at bounding box center [537, 288] width 958 height 347
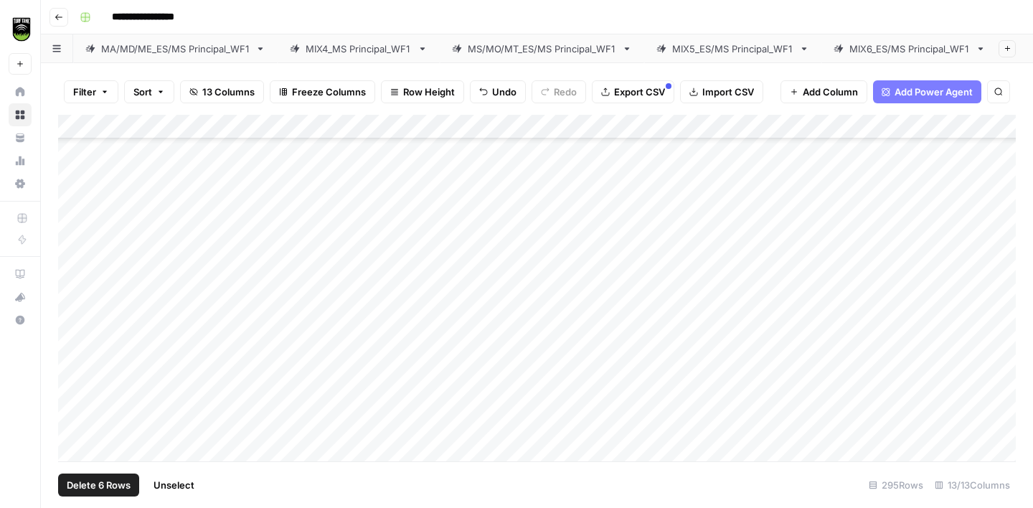
click at [72, 243] on div "Add Column" at bounding box center [537, 288] width 958 height 347
click at [72, 271] on div "Add Column" at bounding box center [537, 288] width 958 height 347
click at [72, 288] on div "Add Column" at bounding box center [537, 288] width 958 height 347
click at [72, 320] on div "Add Column" at bounding box center [537, 288] width 958 height 347
click at [72, 339] on div "Add Column" at bounding box center [537, 288] width 958 height 347
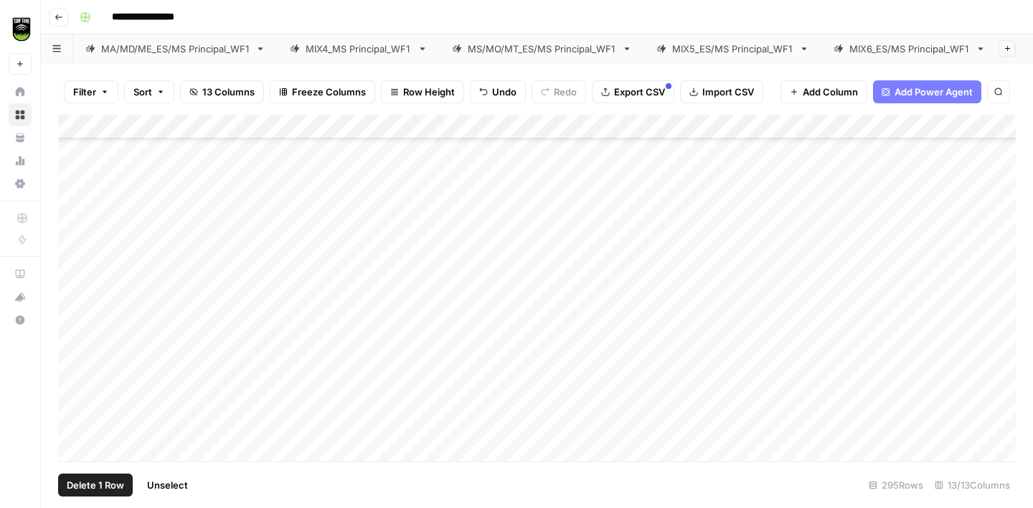
click at [72, 365] on div "Add Column" at bounding box center [537, 288] width 958 height 347
